Goal: Task Accomplishment & Management: Use online tool/utility

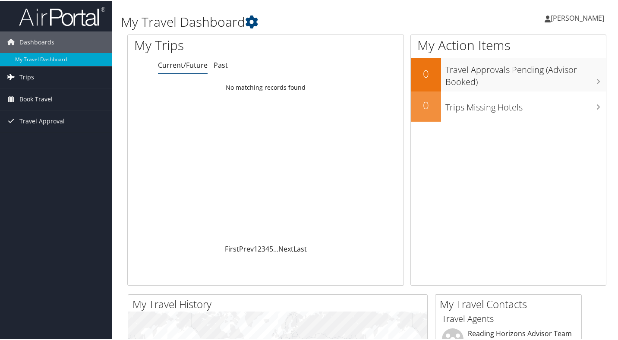
click at [65, 87] on link "Trips" at bounding box center [56, 77] width 112 height 22
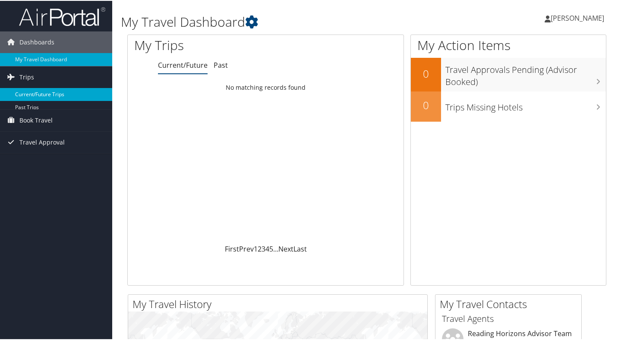
click at [62, 94] on link "Current/Future Trips" at bounding box center [56, 93] width 112 height 13
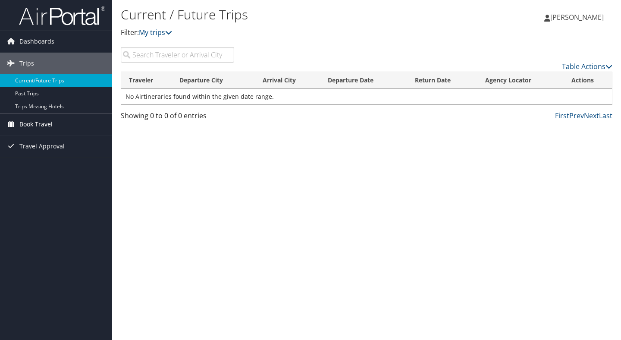
click at [46, 122] on span "Book Travel" at bounding box center [35, 124] width 33 height 22
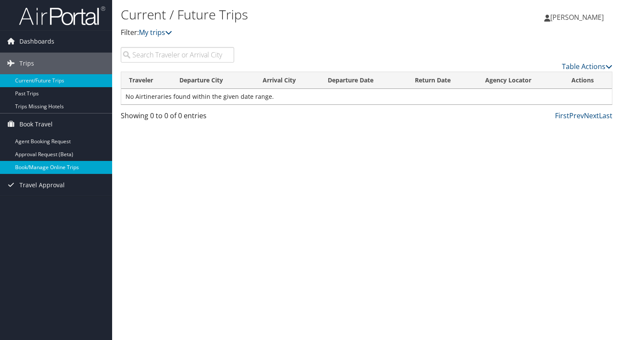
click at [53, 167] on link "Book/Manage Online Trips" at bounding box center [56, 167] width 112 height 13
